Goal: Check status: Check status

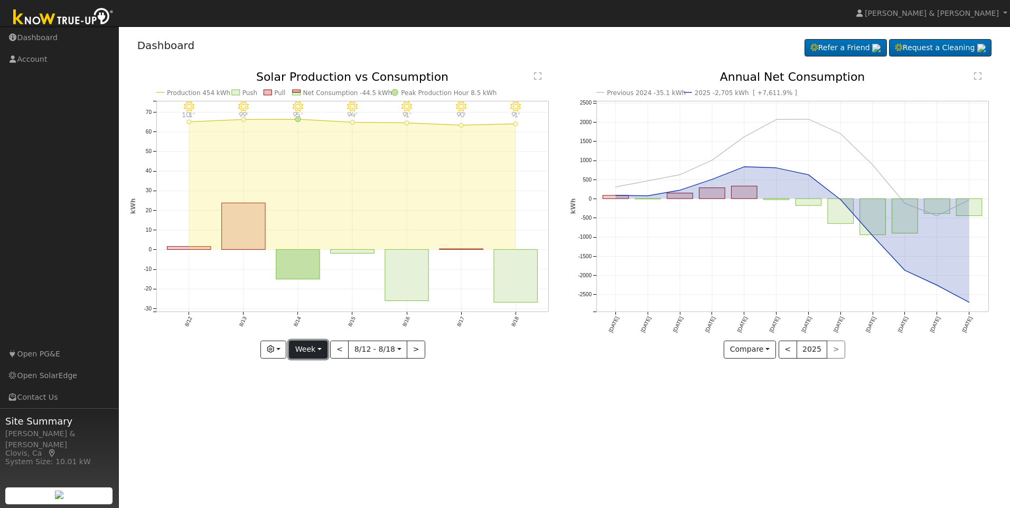
click at [323, 344] on button "Week" at bounding box center [308, 350] width 39 height 18
click at [339, 398] on link "Month" at bounding box center [325, 400] width 73 height 15
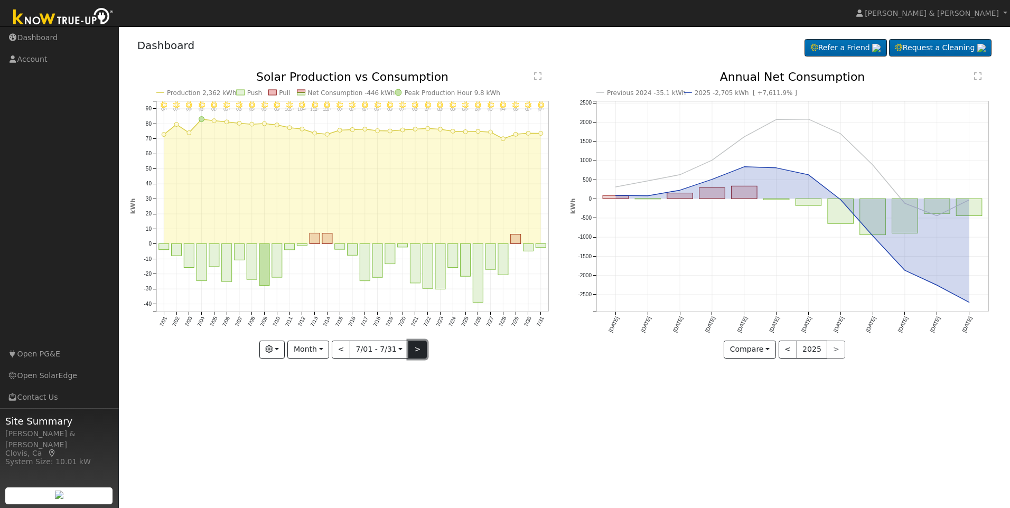
click at [417, 353] on button ">" at bounding box center [417, 350] width 18 height 18
type input "[DATE]"
